Goal: Navigation & Orientation: Find specific page/section

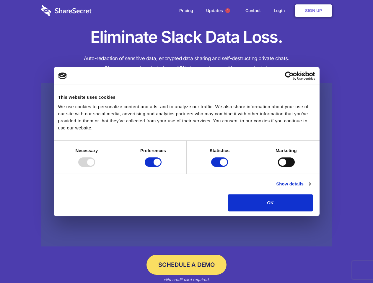
click at [95, 167] on div at bounding box center [86, 162] width 17 height 9
click at [161, 167] on input "Preferences" at bounding box center [153, 162] width 17 height 9
checkbox input "false"
click at [220, 167] on input "Statistics" at bounding box center [219, 162] width 17 height 9
checkbox input "false"
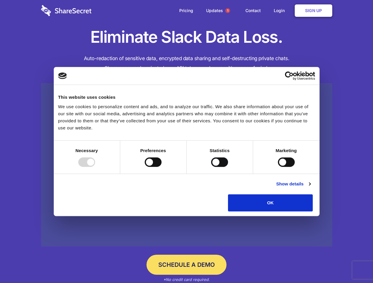
checkbox input "false"
click at [278, 167] on input "Marketing" at bounding box center [286, 162] width 17 height 9
checkbox input "true"
click at [310, 188] on link "Show details" at bounding box center [293, 184] width 34 height 7
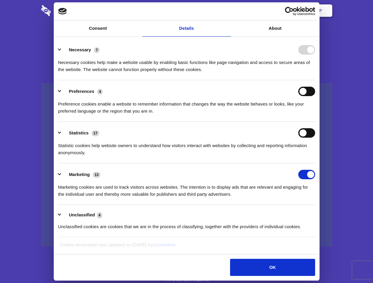
click at [315, 80] on li "Necessary 7 Necessary cookies help make a website usable by enabling basic func…" at bounding box center [186, 60] width 257 height 42
click at [227, 11] on span "1" at bounding box center [227, 10] width 5 height 5
